Goal: Information Seeking & Learning: Learn about a topic

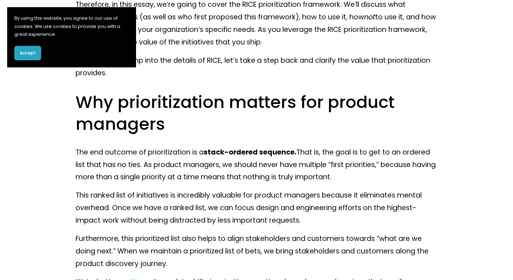
scroll to position [510, 0]
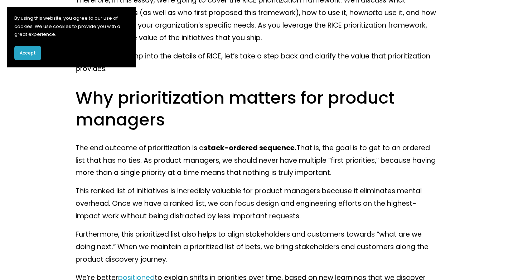
click at [36, 54] on button "Accept" at bounding box center [27, 53] width 27 height 14
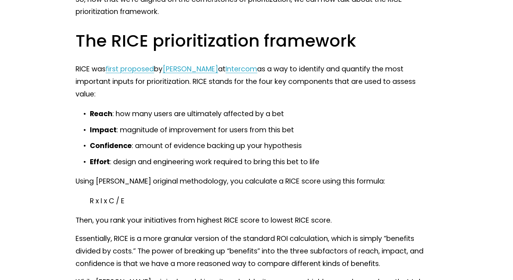
scroll to position [2633, 0]
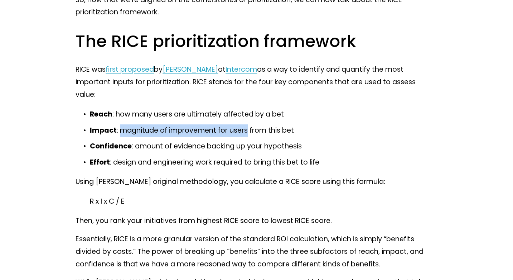
drag, startPoint x: 247, startPoint y: 130, endPoint x: 120, endPoint y: 130, distance: 127.5
click at [120, 130] on p "Impact : magnitude of improvement for users from this bet" at bounding box center [263, 130] width 347 height 13
copy p "magnitude of improvement for users"
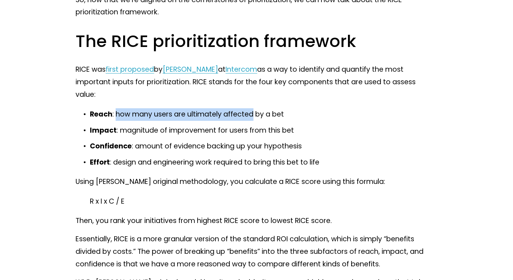
drag, startPoint x: 255, startPoint y: 114, endPoint x: 117, endPoint y: 112, distance: 137.6
click at [117, 112] on p "Reach : how many users are ultimately affected by a bet" at bounding box center [263, 114] width 347 height 13
copy p "how many users are ultimately affected"
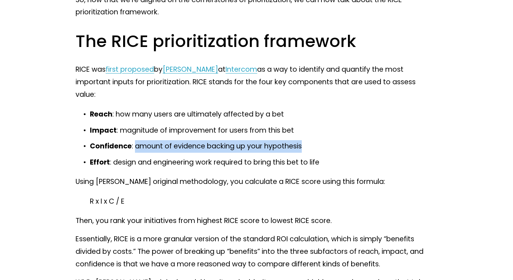
drag, startPoint x: 135, startPoint y: 147, endPoint x: 303, endPoint y: 147, distance: 168.7
click at [303, 147] on p "Confidence : amount of evidence backing up your hypothesis" at bounding box center [263, 146] width 347 height 13
copy p "amount of evidence backing up your hypothesis"
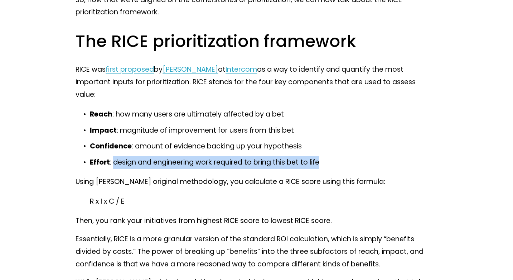
drag, startPoint x: 112, startPoint y: 163, endPoint x: 320, endPoint y: 165, distance: 207.4
click at [320, 165] on p "Effort : design and engineering work required to bring this bet to life" at bounding box center [263, 162] width 347 height 13
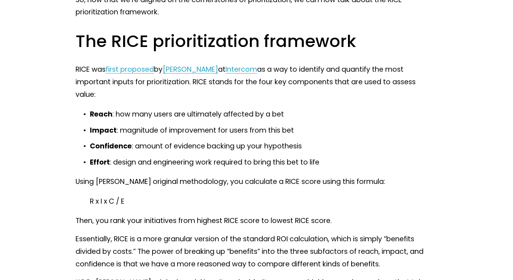
click at [287, 164] on p "Effort : design and engineering work required to bring this bet to life" at bounding box center [263, 162] width 347 height 13
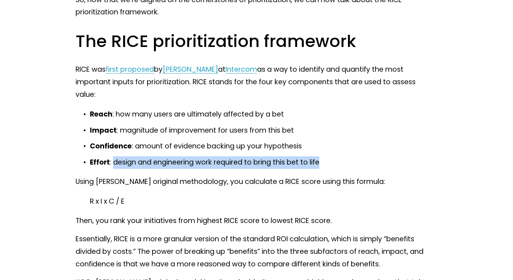
drag, startPoint x: 321, startPoint y: 164, endPoint x: 114, endPoint y: 163, distance: 206.7
click at [114, 163] on p "Effort : design and engineering work required to bring this bet to life" at bounding box center [263, 162] width 347 height 13
copy p "design and engineering work required to bring this bet to life"
